Goal: Task Accomplishment & Management: Complete application form

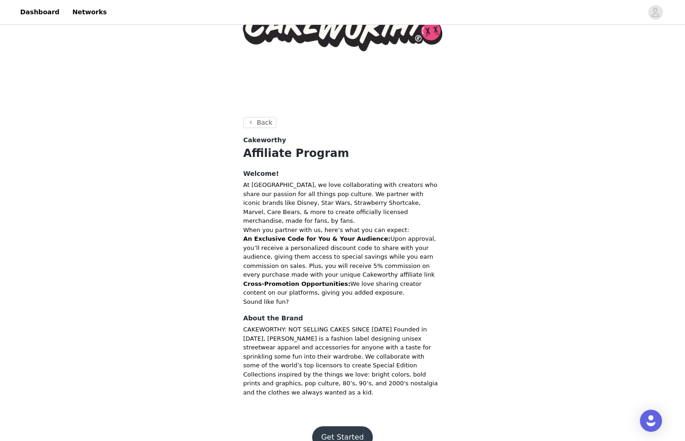
scroll to position [83, 0]
click at [358, 425] on button "Get Started" at bounding box center [342, 436] width 61 height 22
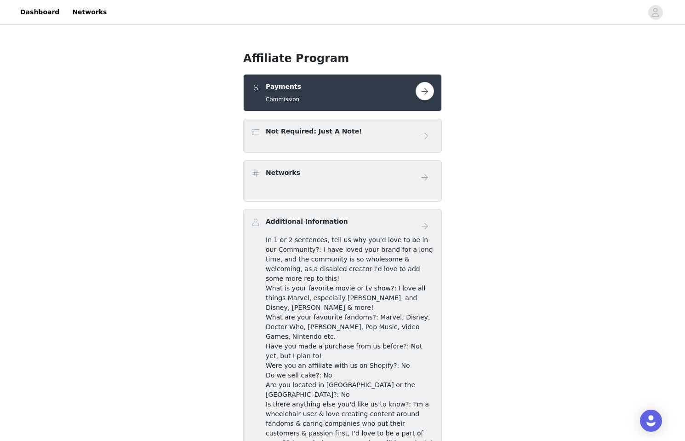
scroll to position [63, 0]
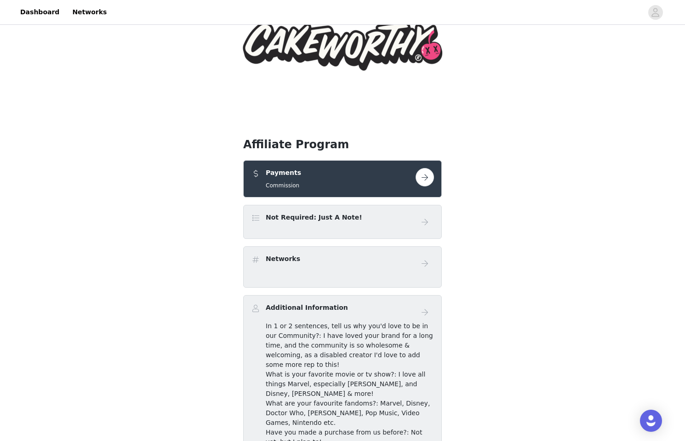
click at [424, 171] on button "button" at bounding box center [425, 177] width 18 height 18
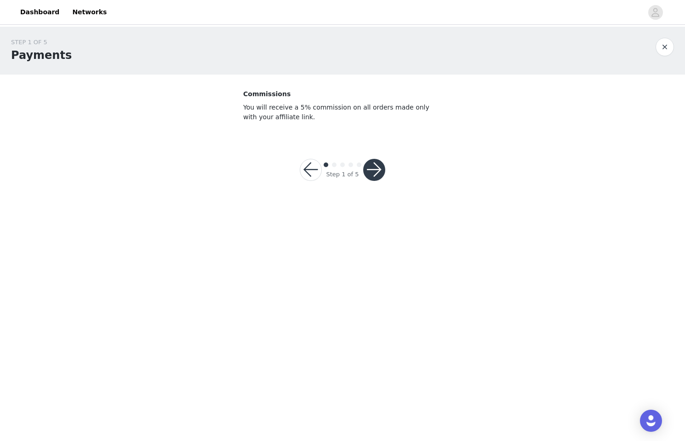
click at [375, 172] on button "button" at bounding box center [374, 170] width 22 height 22
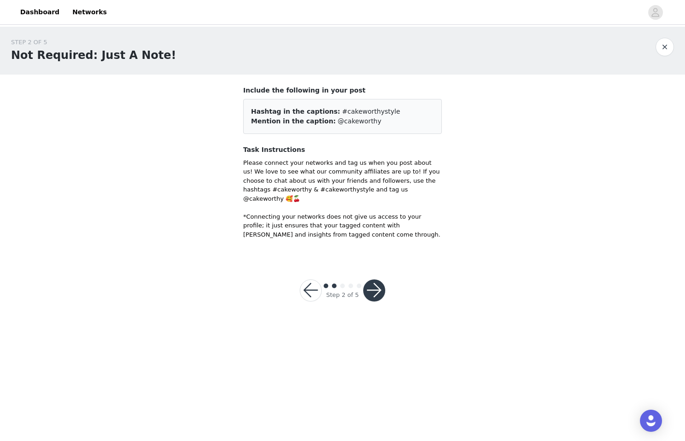
click at [374, 281] on button "button" at bounding box center [374, 290] width 22 height 22
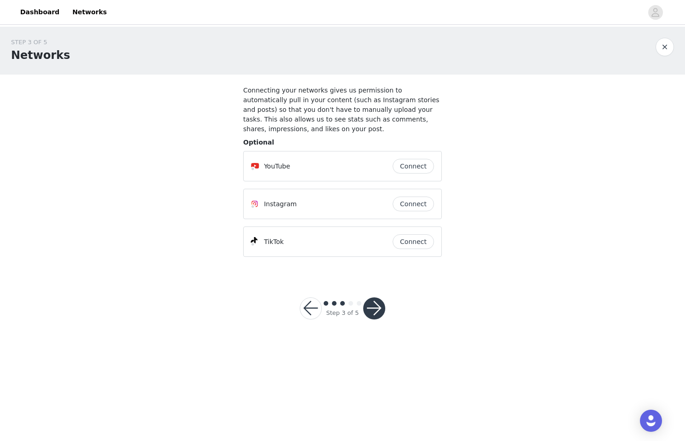
click at [416, 207] on button "Connect" at bounding box center [413, 203] width 41 height 15
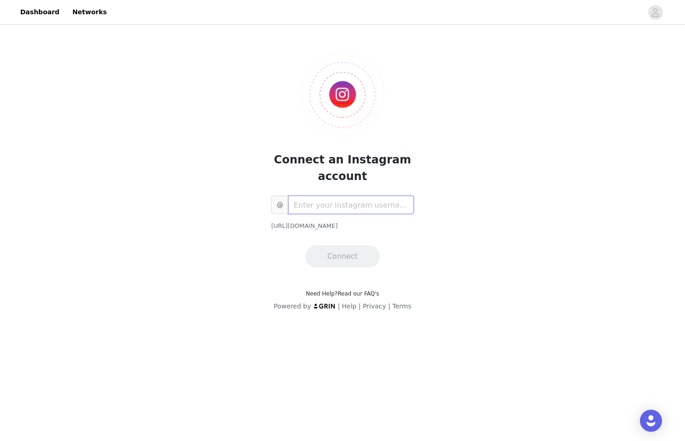
click at [396, 208] on input "text" at bounding box center [351, 204] width 126 height 18
type input "bunnyaimee"
click at [356, 255] on button "Connect" at bounding box center [342, 256] width 75 height 22
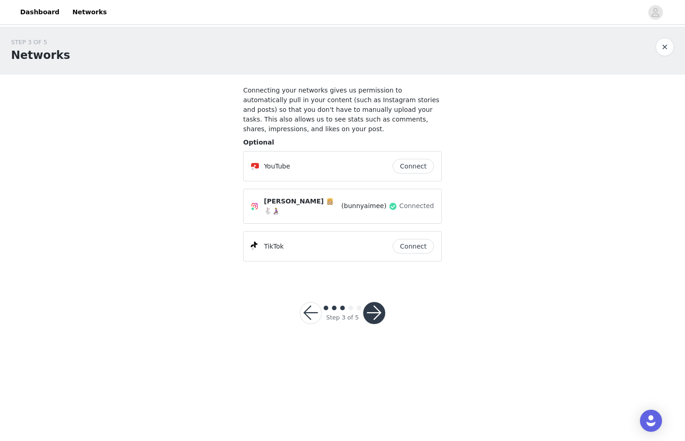
click at [418, 161] on button "Connect" at bounding box center [413, 166] width 41 height 15
click at [409, 247] on button "Connect" at bounding box center [413, 246] width 41 height 15
click at [378, 302] on button "button" at bounding box center [374, 313] width 22 height 22
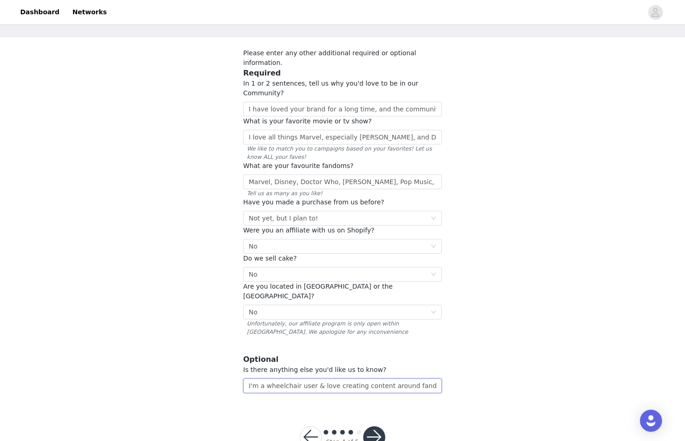
scroll to position [0, 397]
drag, startPoint x: 385, startPoint y: 358, endPoint x: 513, endPoint y: 357, distance: 128.3
click at [513, 357] on div "STEP 4 OF 5 Additional Information Please enter any other additional required o…" at bounding box center [342, 196] width 685 height 414
click at [438, 378] on input "I'm a wheelchair user & love creating content around fandoms & caring companies…" at bounding box center [342, 385] width 199 height 15
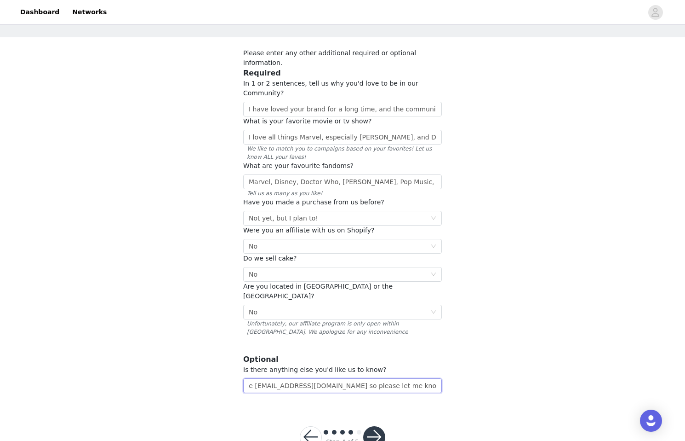
type input "I'm a wheelchair user & love creating content around fandoms & caring companies…"
click at [370, 426] on button "button" at bounding box center [374, 437] width 22 height 22
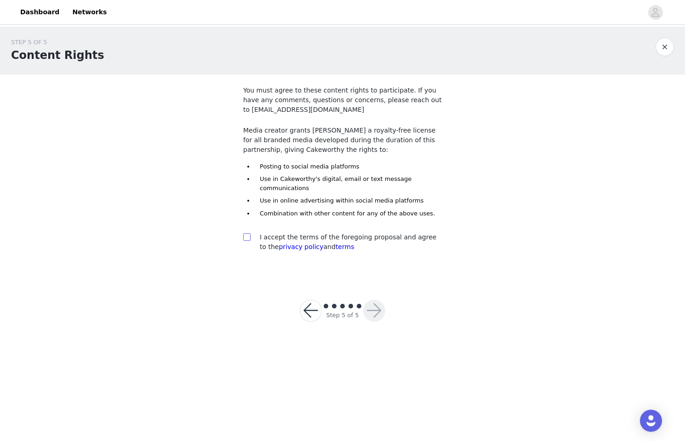
click at [247, 237] on input "checkbox" at bounding box center [246, 236] width 6 height 6
checkbox input "true"
click at [371, 306] on button "button" at bounding box center [374, 310] width 22 height 22
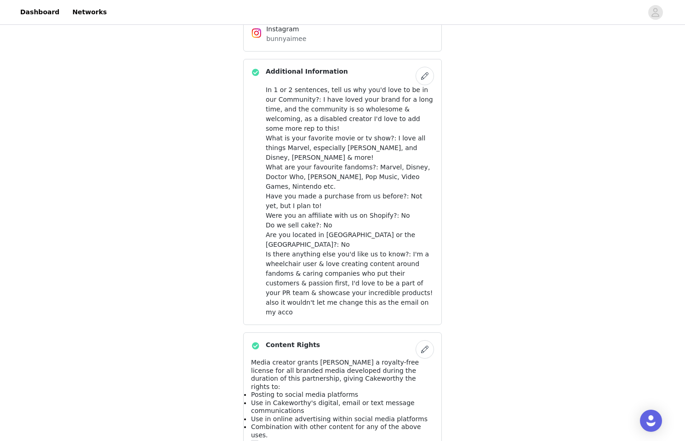
scroll to position [410, 0]
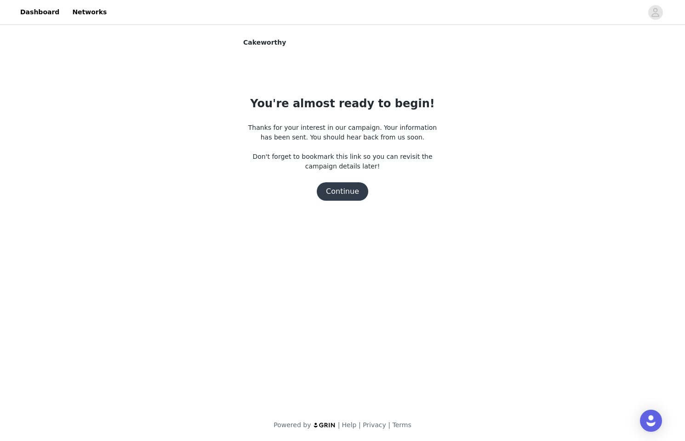
click at [355, 194] on button "Continue" at bounding box center [343, 191] width 52 height 18
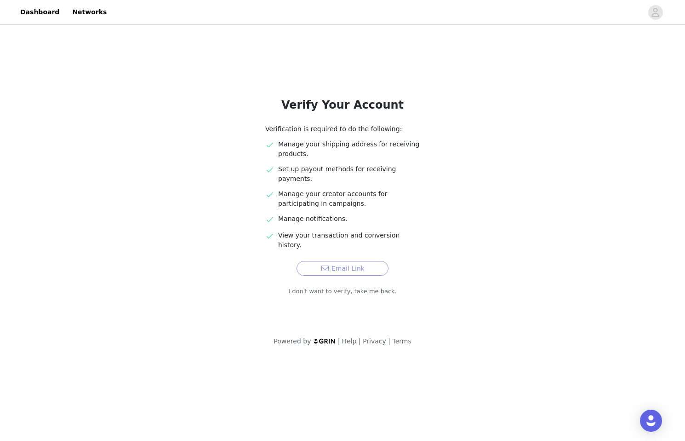
click at [379, 261] on button "Email Link" at bounding box center [343, 268] width 92 height 15
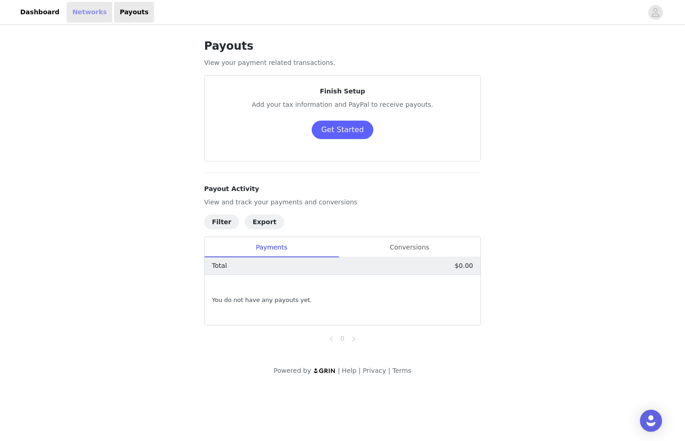
click at [89, 11] on link "Networks" at bounding box center [90, 12] width 46 height 21
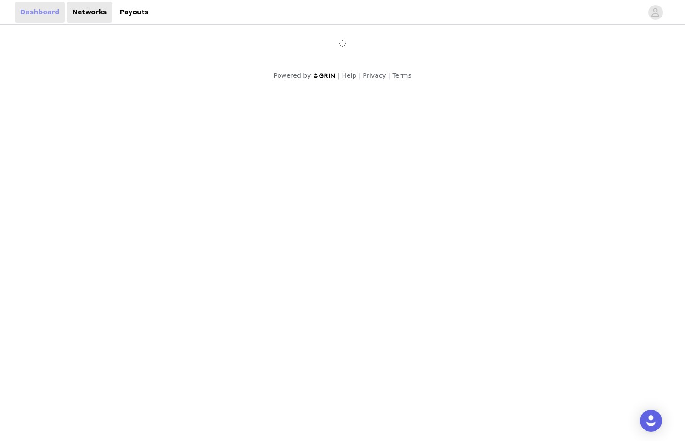
click at [44, 13] on link "Dashboard" at bounding box center [40, 12] width 50 height 21
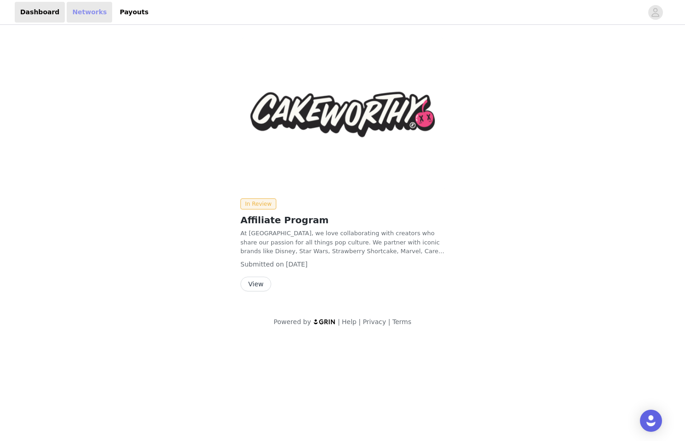
click at [101, 10] on link "Networks" at bounding box center [90, 12] width 46 height 21
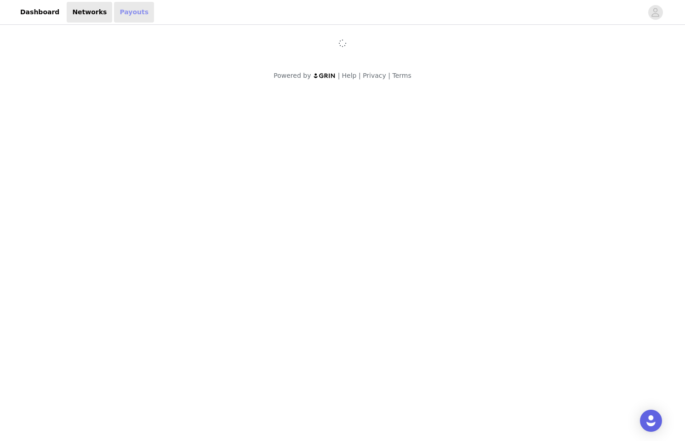
click at [114, 13] on link "Payouts" at bounding box center [134, 12] width 40 height 21
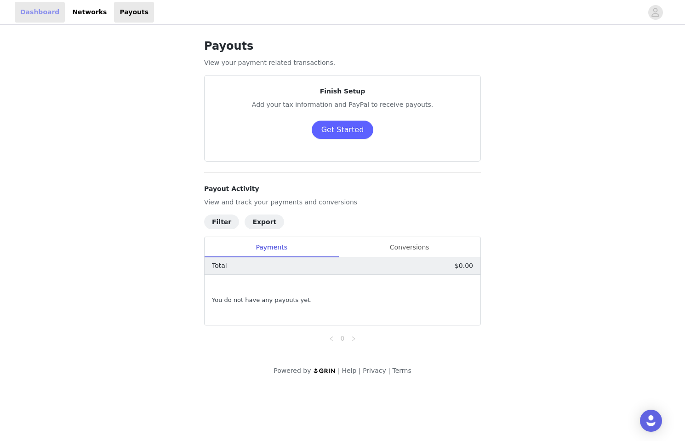
click at [39, 11] on link "Dashboard" at bounding box center [40, 12] width 50 height 21
